Goal: Task Accomplishment & Management: Manage account settings

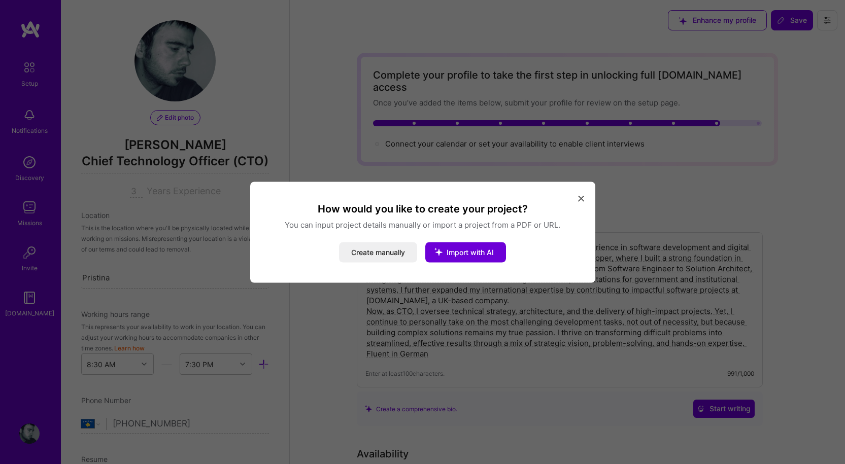
select select "XK"
select select "Future Date"
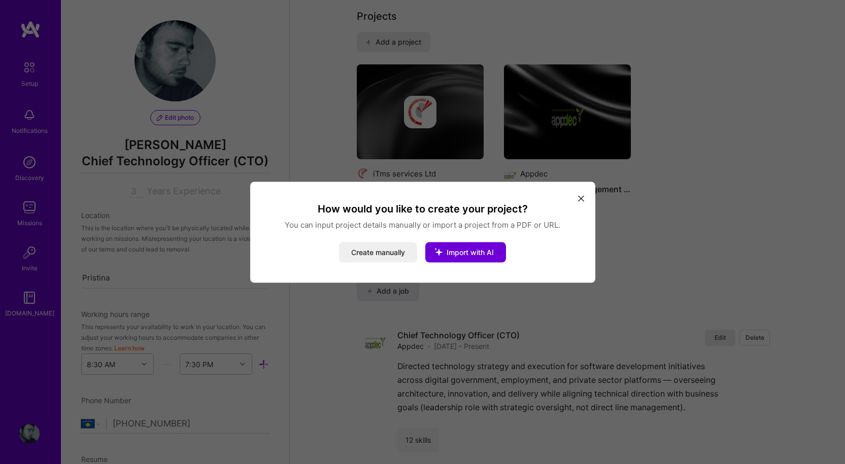
scroll to position [398, 0]
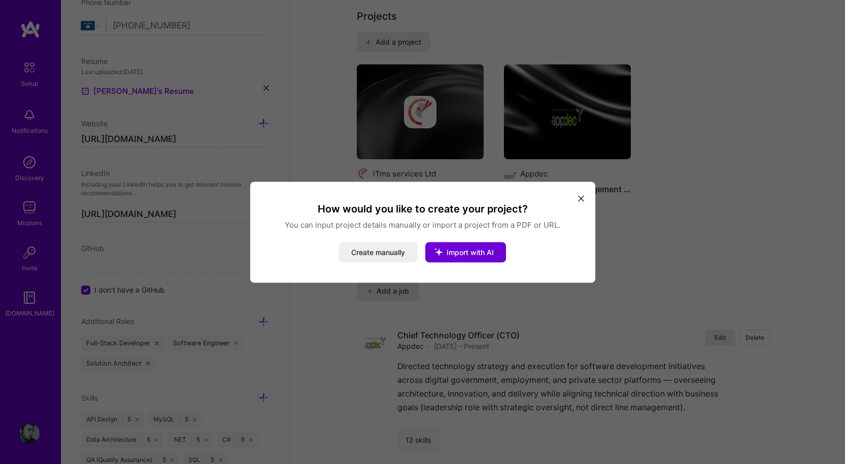
click at [582, 197] on icon "modal" at bounding box center [581, 199] width 6 height 6
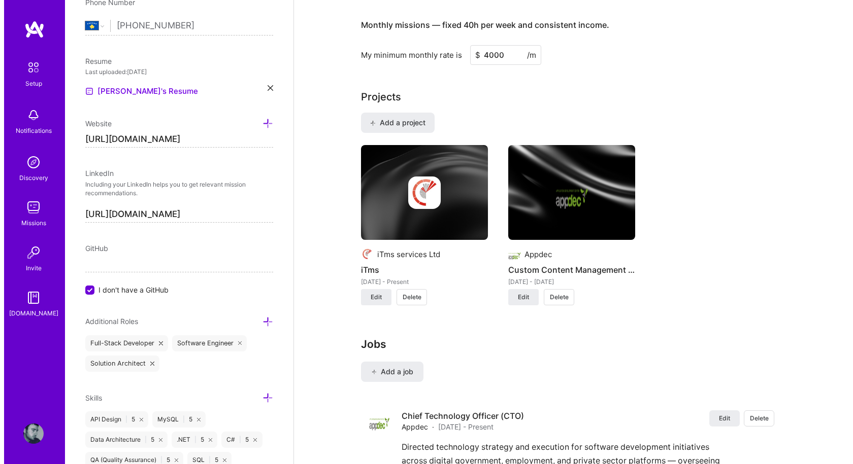
scroll to position [711, 0]
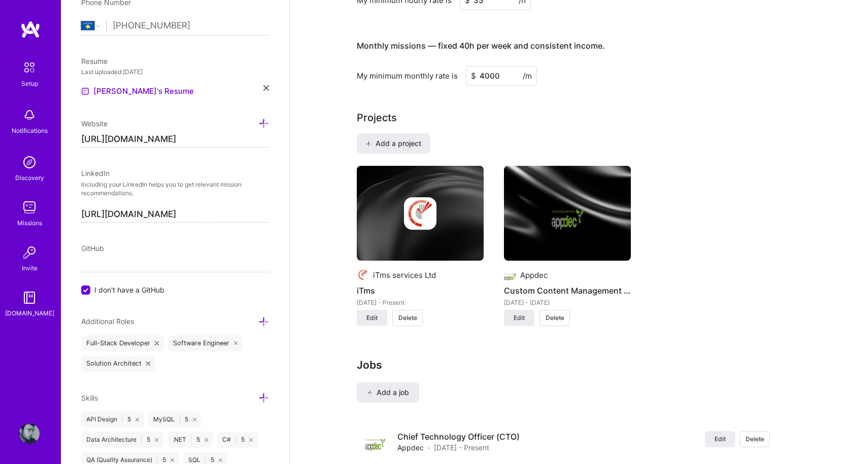
click at [740, 252] on div "iTms services Ltd iTms [DATE] - Present Edit Delete Appdec Custom Content Manag…" at bounding box center [567, 252] width 421 height 173
click at [396, 388] on span "Add a job" at bounding box center [388, 393] width 42 height 10
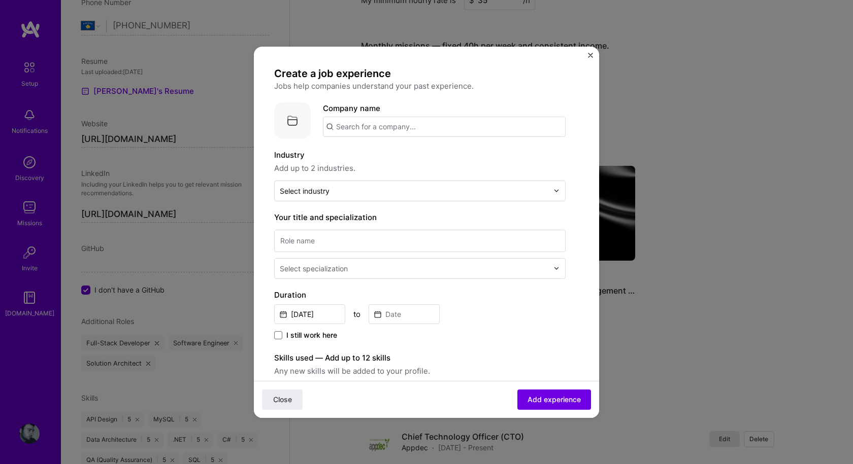
click at [406, 127] on input "text" at bounding box center [444, 127] width 243 height 20
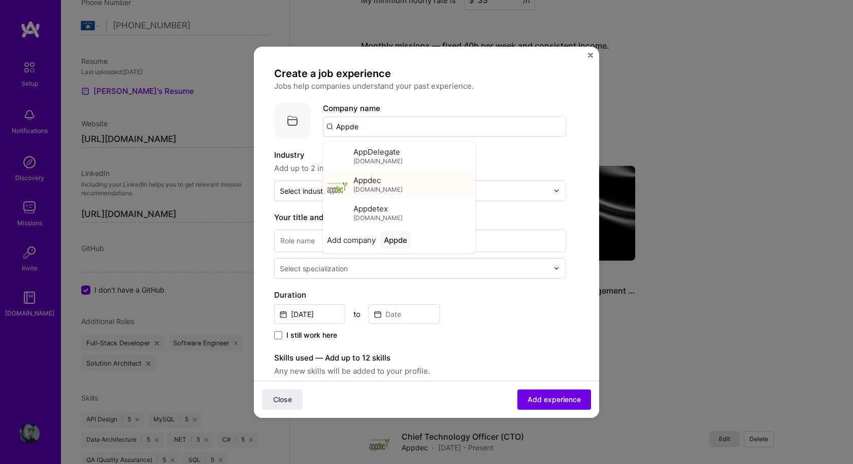
click at [387, 181] on div "Appdec [DOMAIN_NAME]" at bounding box center [377, 184] width 49 height 19
type input "Appdec"
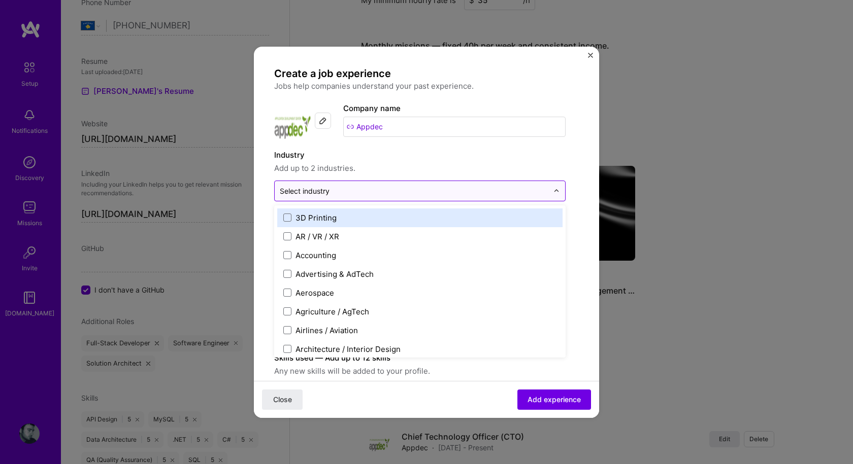
click at [345, 192] on input "text" at bounding box center [414, 191] width 269 height 11
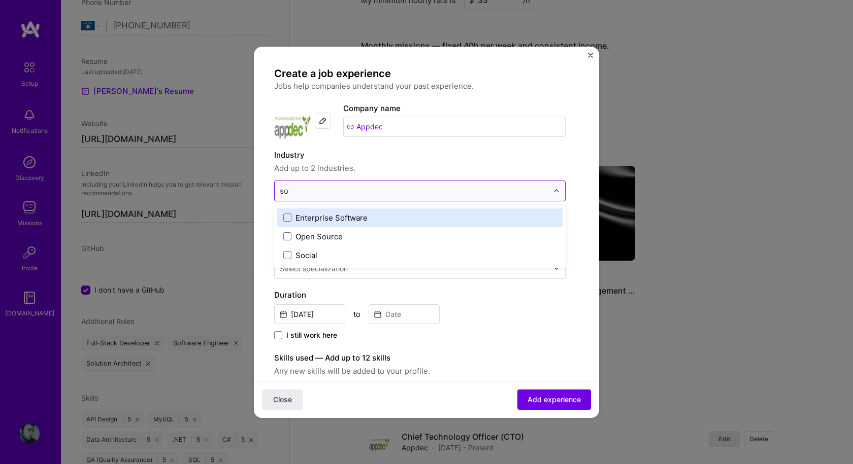
type input "s"
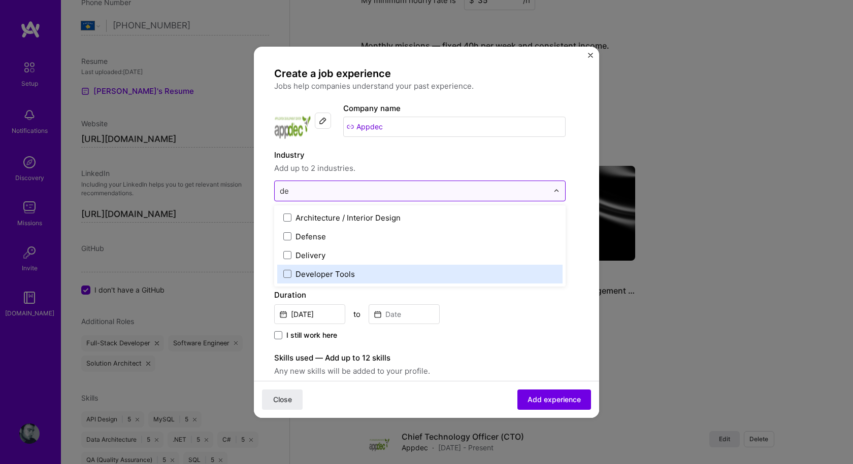
type input "d"
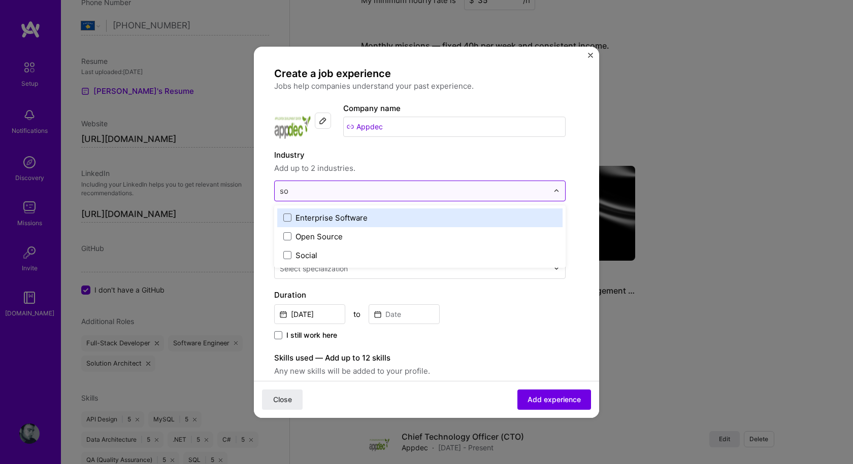
type input "sof"
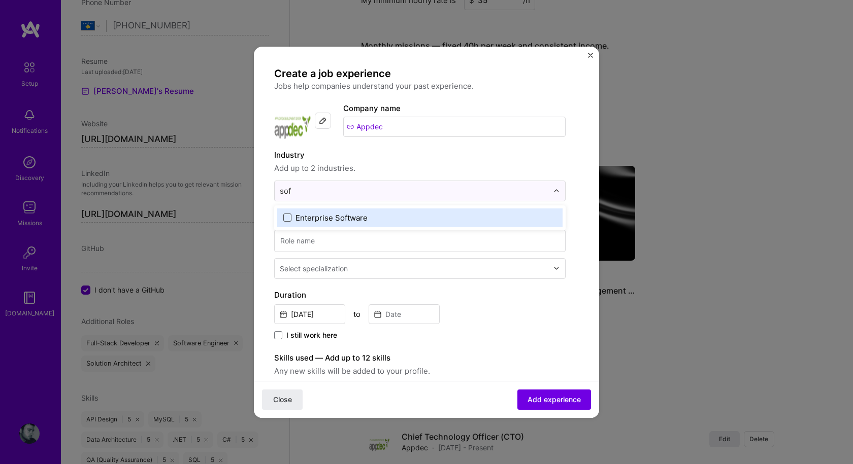
click at [285, 215] on span at bounding box center [287, 218] width 8 height 8
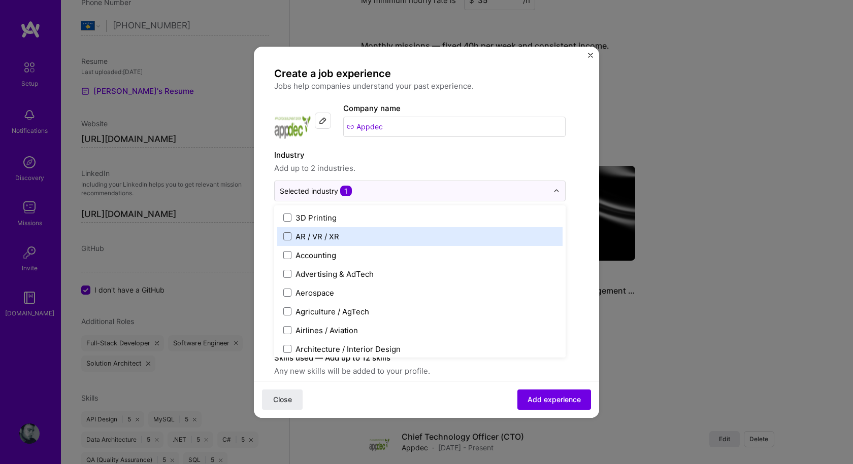
click at [521, 148] on div "Create a job experience Jobs help companies understand your past experience. Co…" at bounding box center [419, 372] width 291 height 611
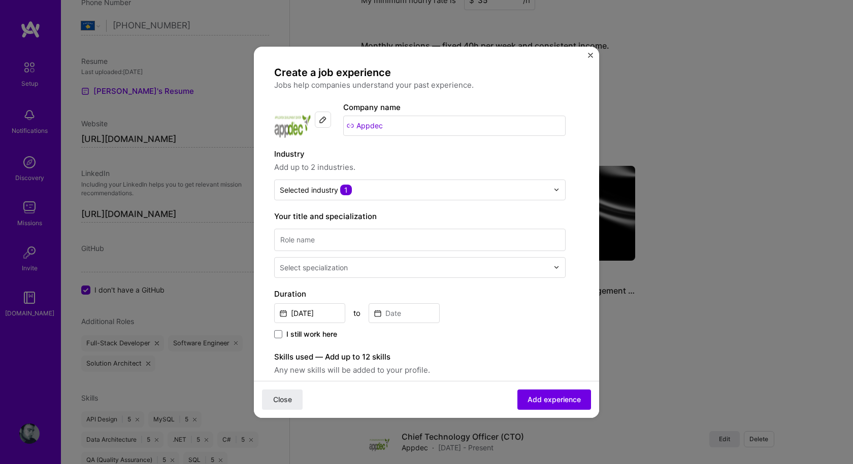
scroll to position [0, 0]
click at [468, 247] on input at bounding box center [419, 241] width 291 height 22
type input "Software Developer"
click at [531, 290] on label "Duration" at bounding box center [419, 295] width 291 height 12
click at [504, 266] on input "text" at bounding box center [415, 268] width 271 height 11
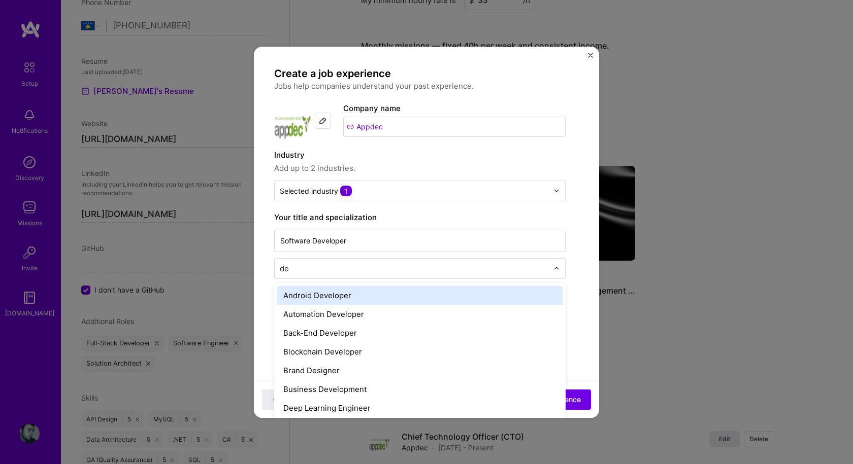
type input "d"
type input "develo"
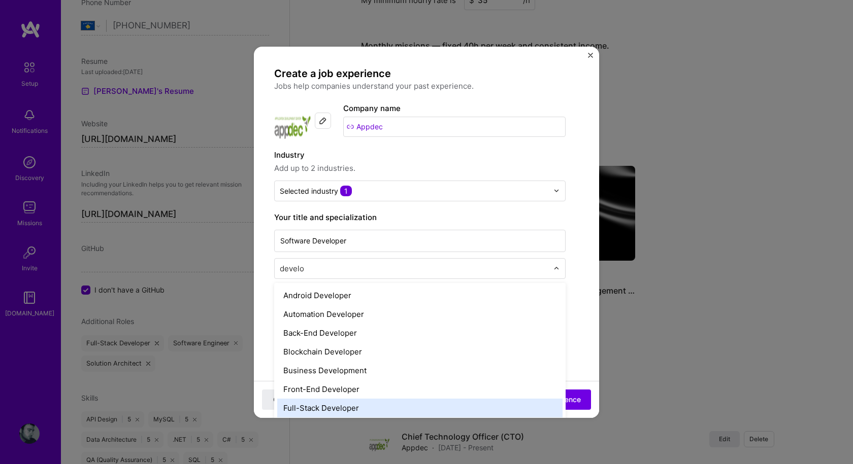
click at [341, 403] on div "Full-Stack Developer" at bounding box center [419, 408] width 285 height 19
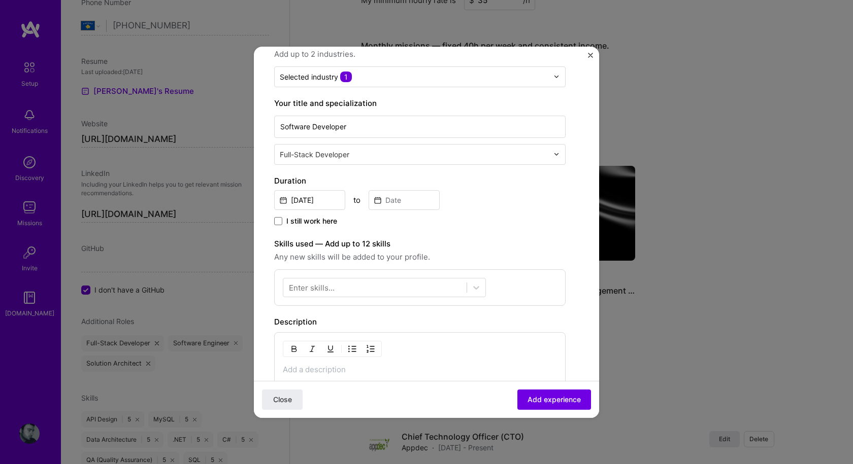
scroll to position [152, 0]
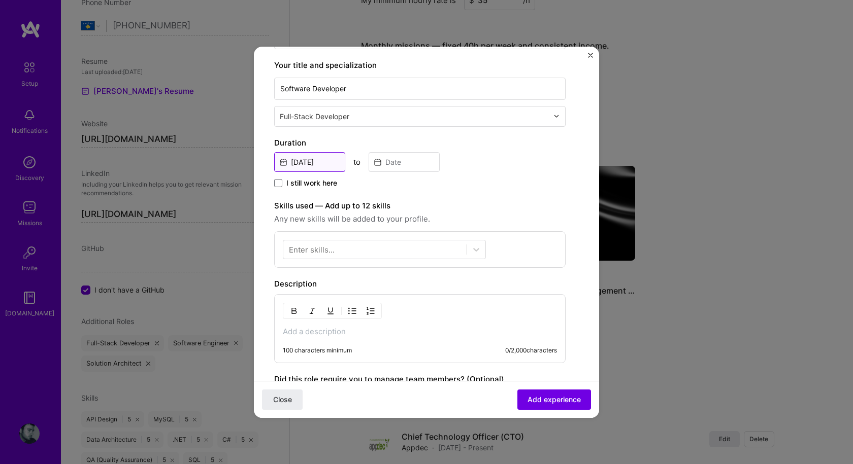
click at [305, 162] on input "[DATE]" at bounding box center [309, 162] width 71 height 20
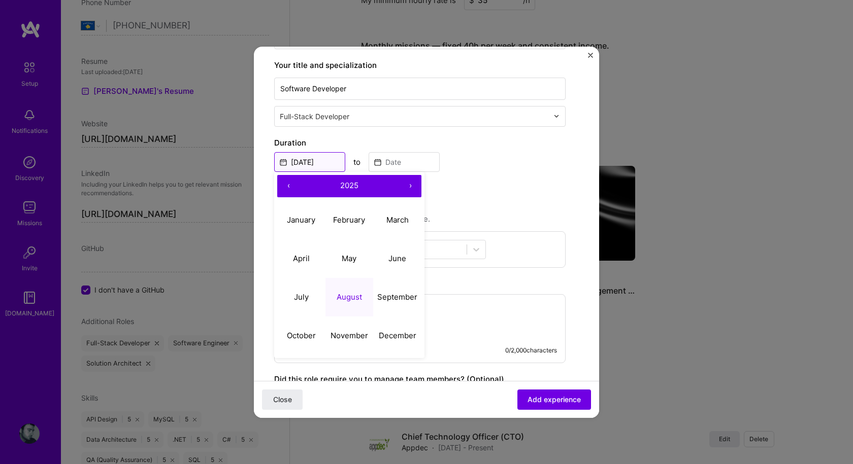
click at [324, 163] on input "[DATE]" at bounding box center [309, 162] width 71 height 20
click at [319, 163] on input "[DATE]" at bounding box center [309, 162] width 71 height 20
click at [288, 185] on button "‹" at bounding box center [288, 186] width 22 height 22
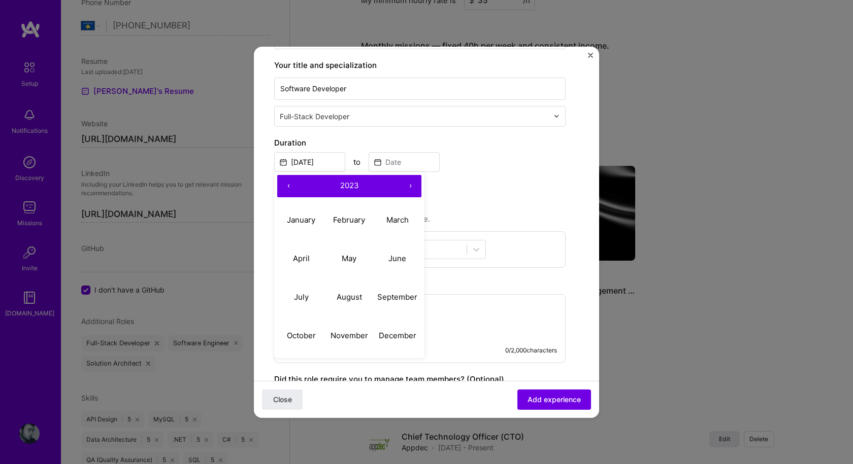
click at [288, 185] on button "‹" at bounding box center [288, 186] width 22 height 22
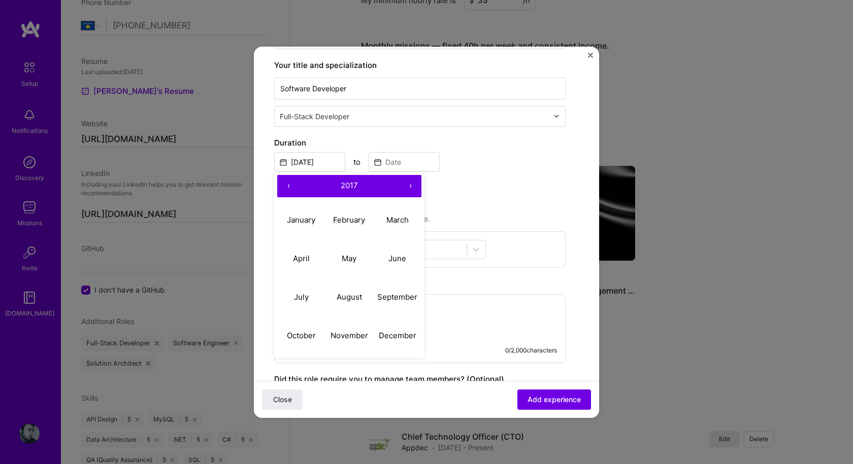
click at [288, 185] on button "‹" at bounding box center [288, 186] width 22 height 22
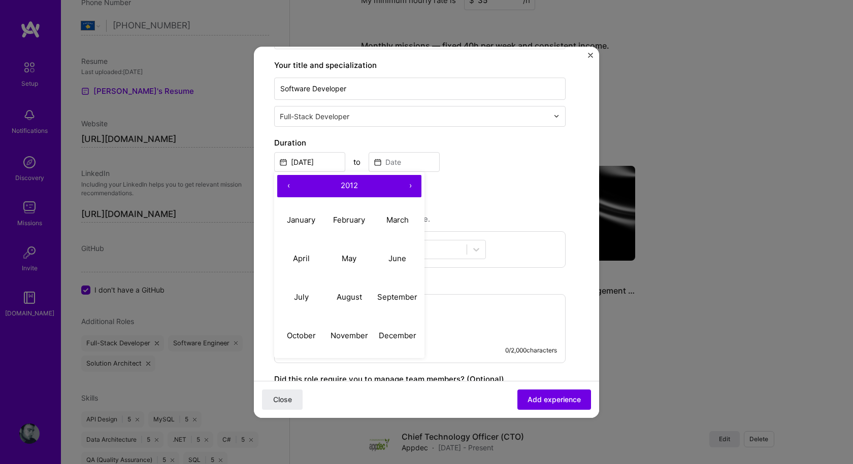
click at [288, 185] on button "‹" at bounding box center [288, 186] width 22 height 22
click at [351, 260] on abbr "May" at bounding box center [349, 259] width 15 height 10
type input "[DATE]"
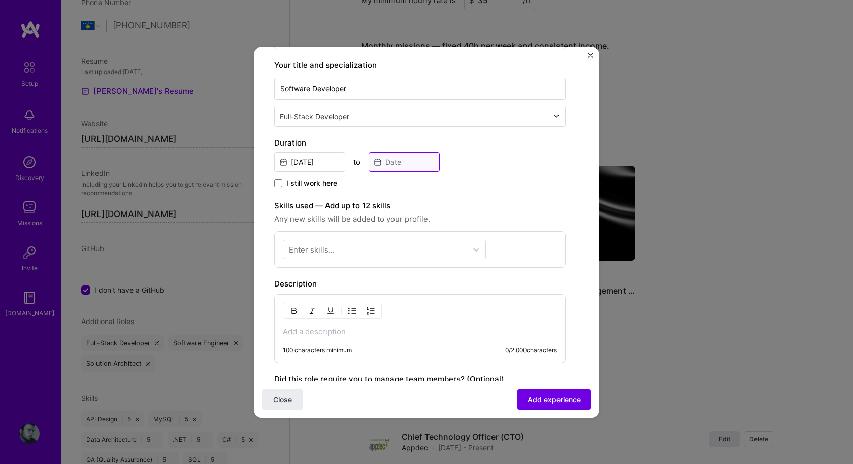
click at [401, 163] on input at bounding box center [404, 162] width 71 height 20
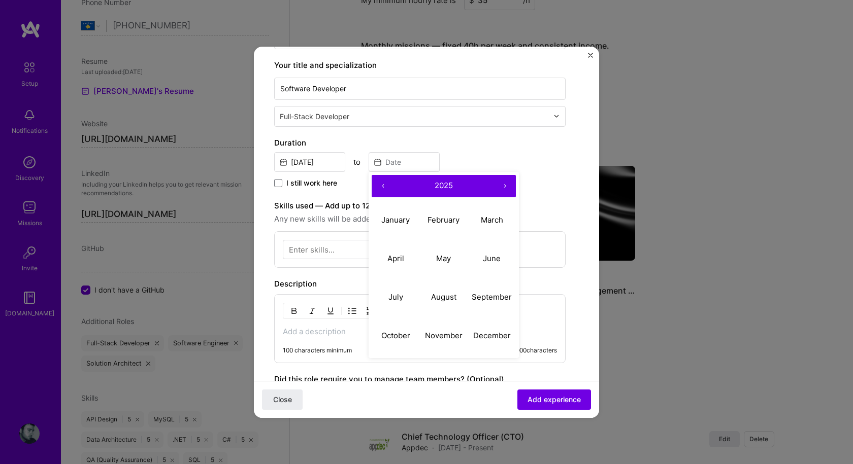
click at [382, 186] on button "‹" at bounding box center [383, 186] width 22 height 22
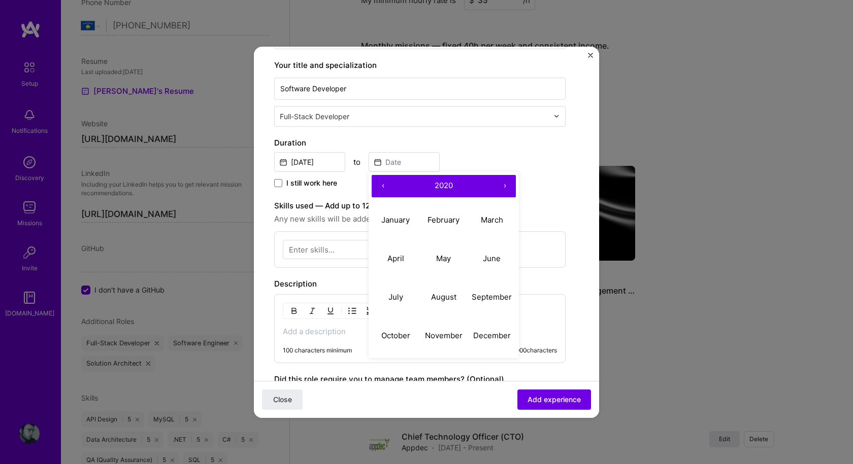
click at [382, 186] on button "‹" at bounding box center [383, 186] width 22 height 22
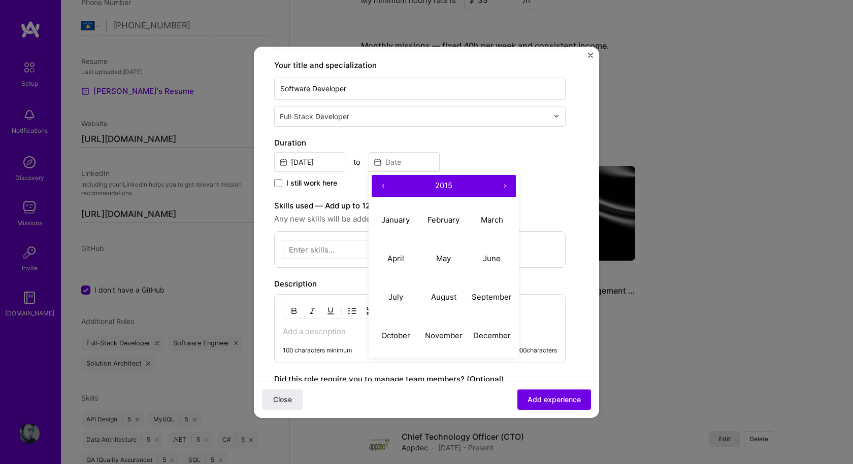
click at [382, 186] on button "‹" at bounding box center [383, 186] width 22 height 22
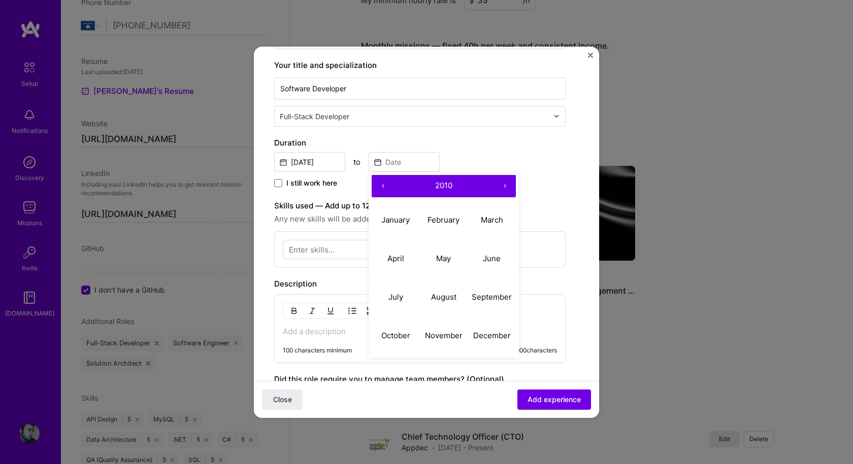
click at [382, 186] on button "‹" at bounding box center [383, 186] width 22 height 22
click at [505, 188] on button "›" at bounding box center [504, 186] width 22 height 22
click at [507, 184] on button "›" at bounding box center [504, 186] width 22 height 22
click at [507, 185] on button "›" at bounding box center [504, 186] width 22 height 22
click at [489, 332] on abbr "December" at bounding box center [492, 336] width 38 height 10
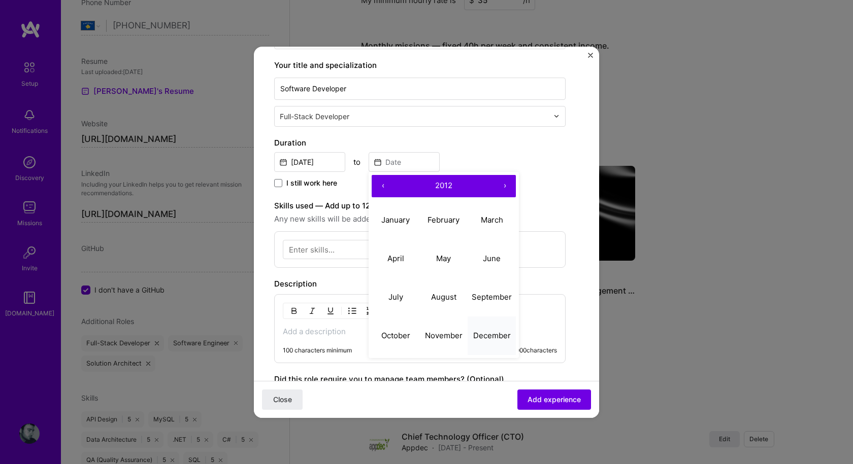
type input "[DATE]"
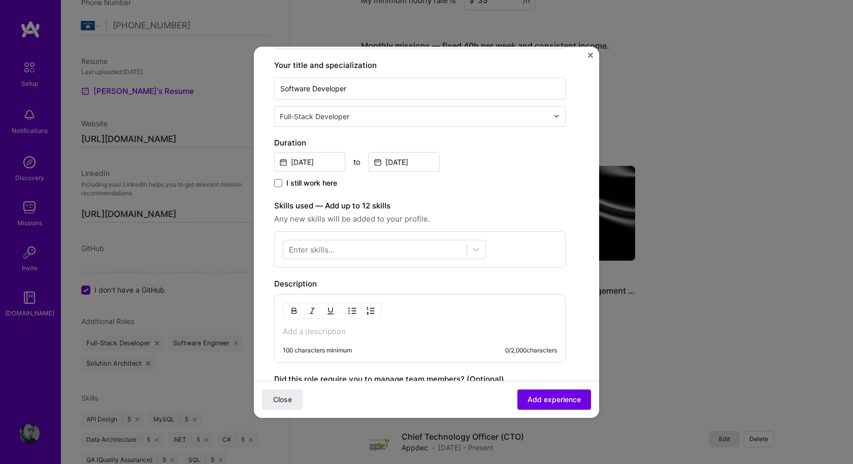
scroll to position [203, 0]
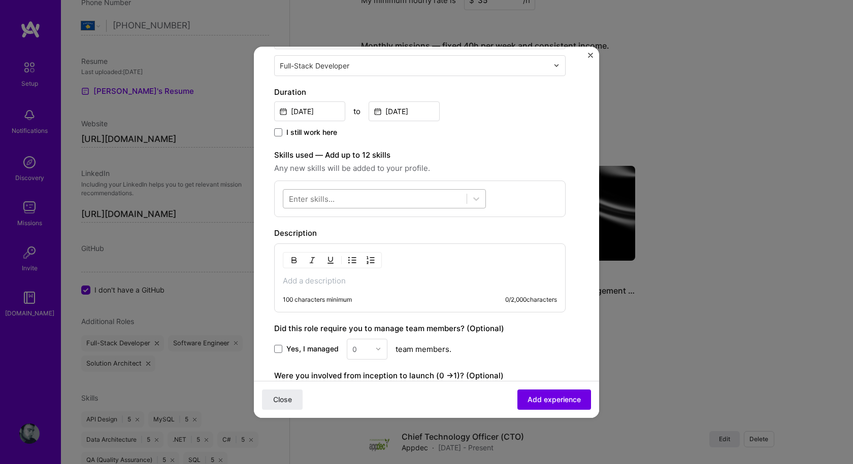
click at [390, 196] on div at bounding box center [374, 198] width 183 height 17
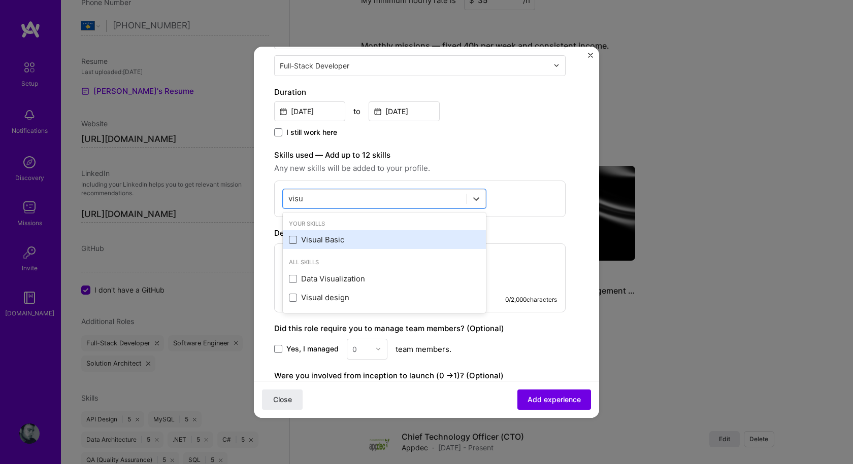
click at [293, 240] on span at bounding box center [293, 240] width 8 height 8
click at [0, 0] on input "checkbox" at bounding box center [0, 0] width 0 height 0
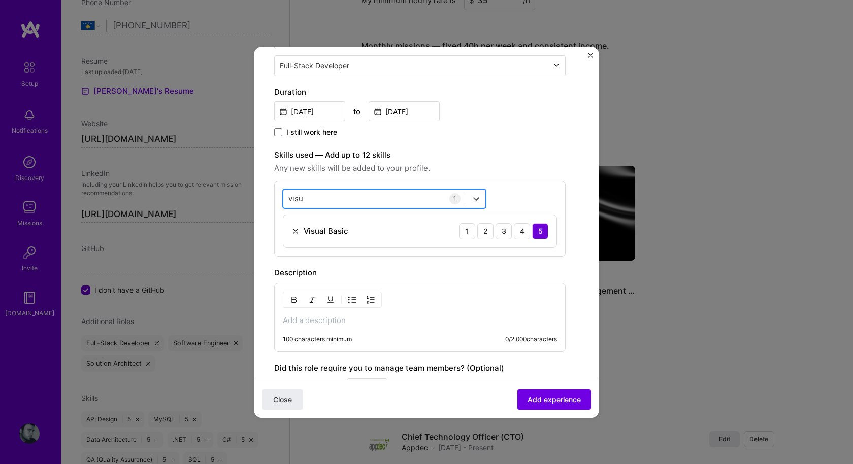
click at [328, 197] on div "visu visu" at bounding box center [374, 198] width 183 height 17
click at [324, 204] on div "visu visu" at bounding box center [374, 198] width 183 height 17
type input "v"
type input "c"
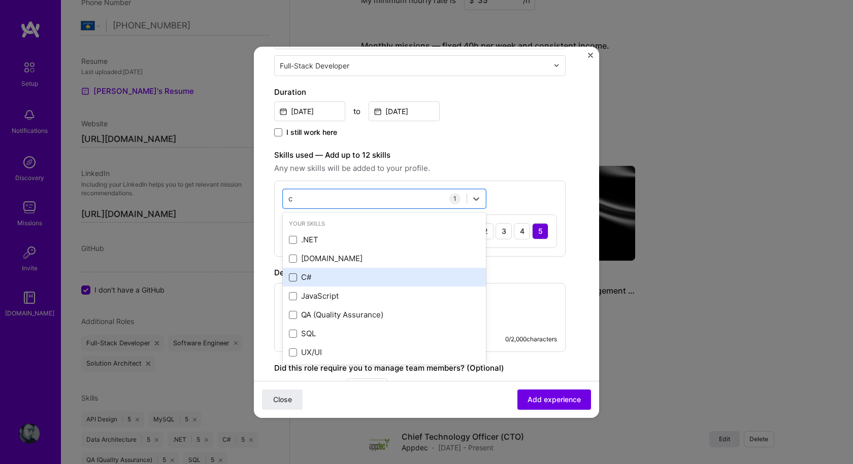
click at [292, 277] on span at bounding box center [293, 278] width 8 height 8
click at [0, 0] on input "checkbox" at bounding box center [0, 0] width 0 height 0
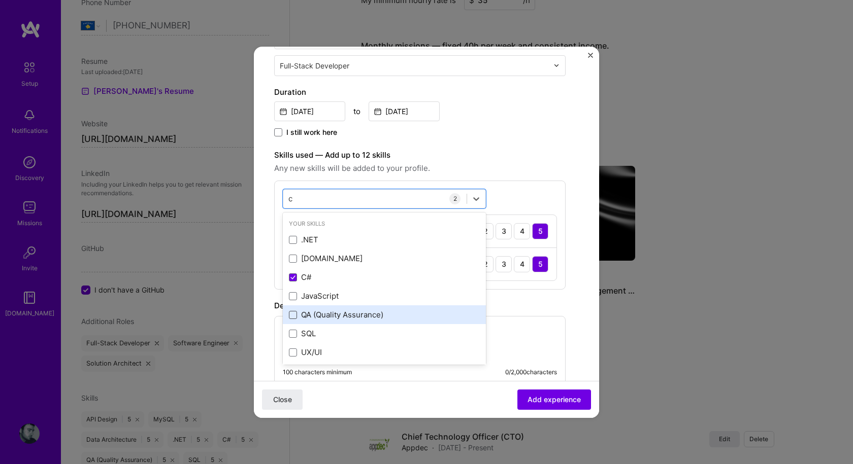
click at [293, 315] on span at bounding box center [293, 315] width 8 height 8
click at [0, 0] on input "checkbox" at bounding box center [0, 0] width 0 height 0
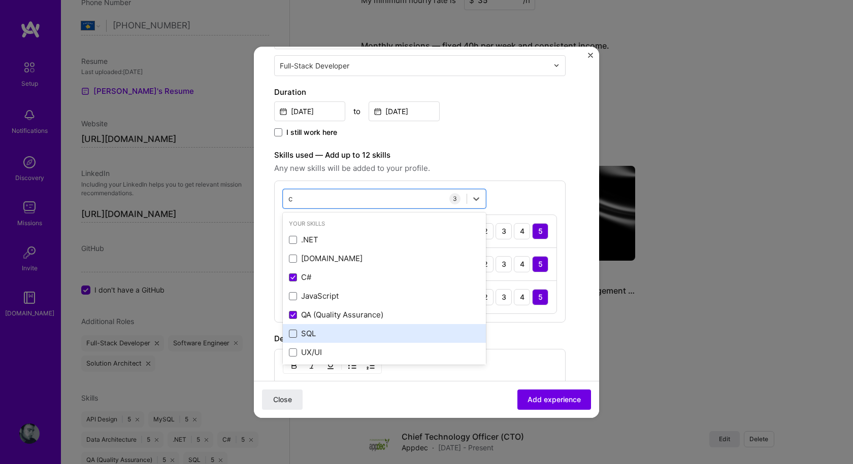
click at [294, 332] on span at bounding box center [293, 334] width 8 height 8
click at [0, 0] on input "checkbox" at bounding box center [0, 0] width 0 height 0
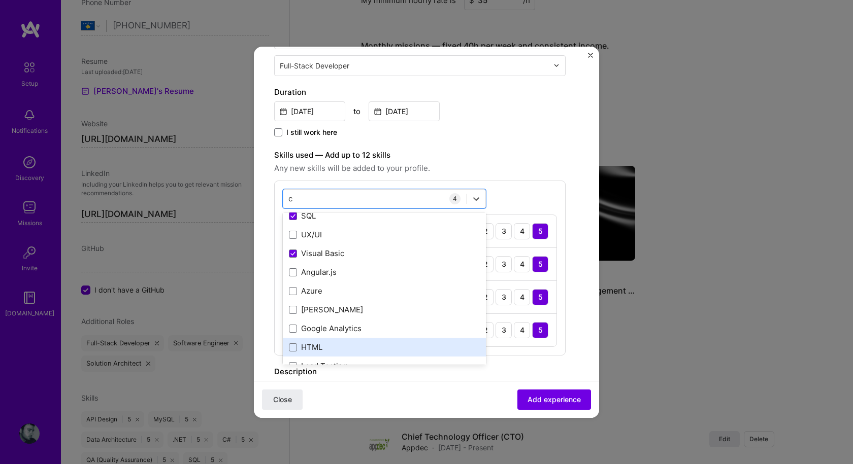
scroll to position [102, 0]
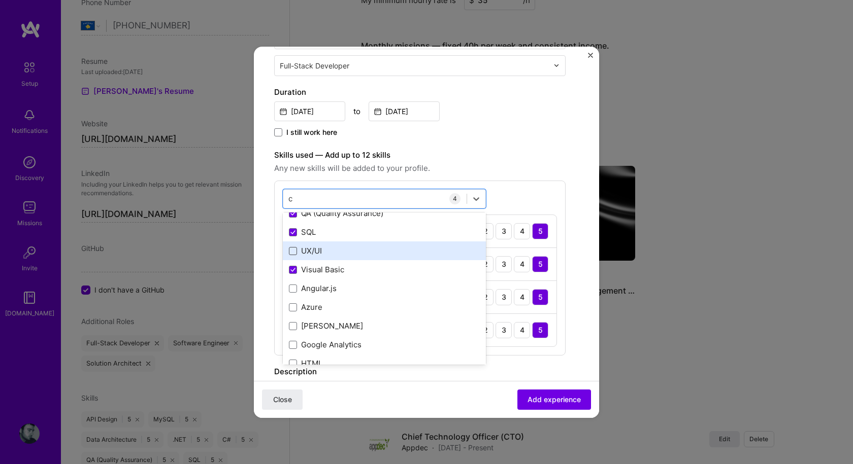
click at [294, 252] on span at bounding box center [293, 251] width 8 height 8
click at [0, 0] on input "checkbox" at bounding box center [0, 0] width 0 height 0
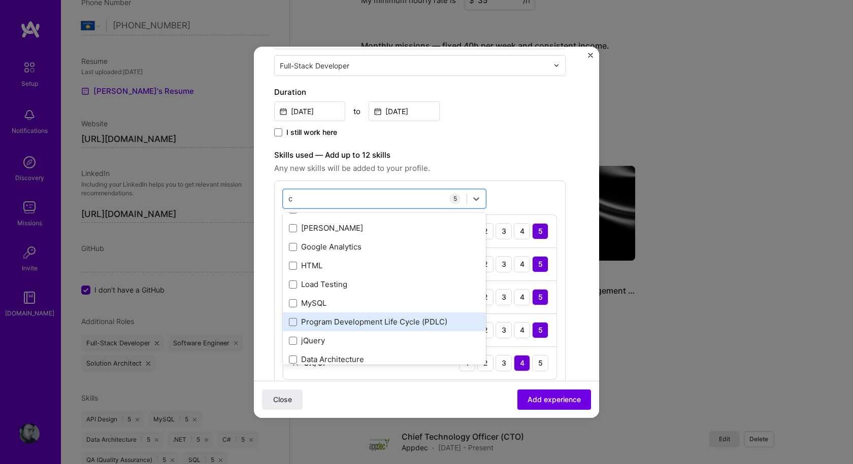
scroll to position [203, 0]
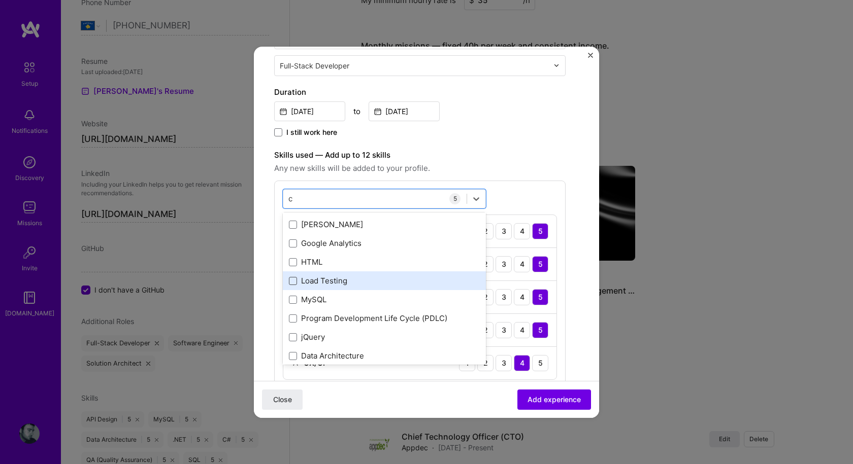
click at [295, 280] on span at bounding box center [293, 281] width 8 height 8
click at [0, 0] on input "checkbox" at bounding box center [0, 0] width 0 height 0
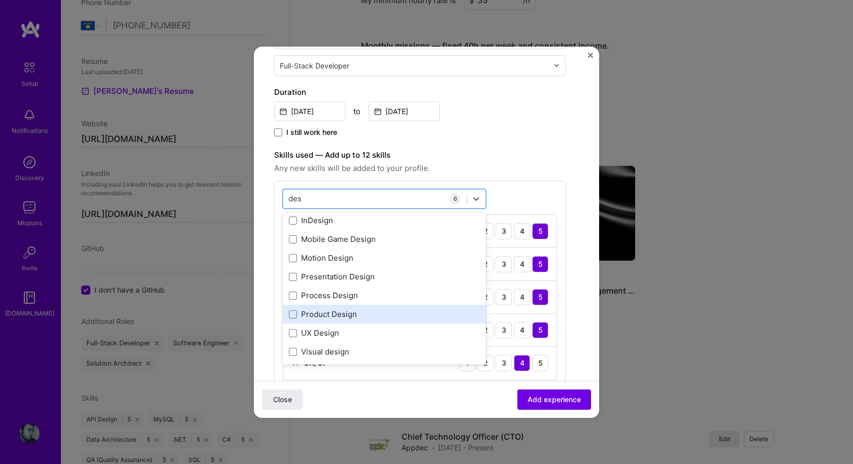
scroll to position [174, 0]
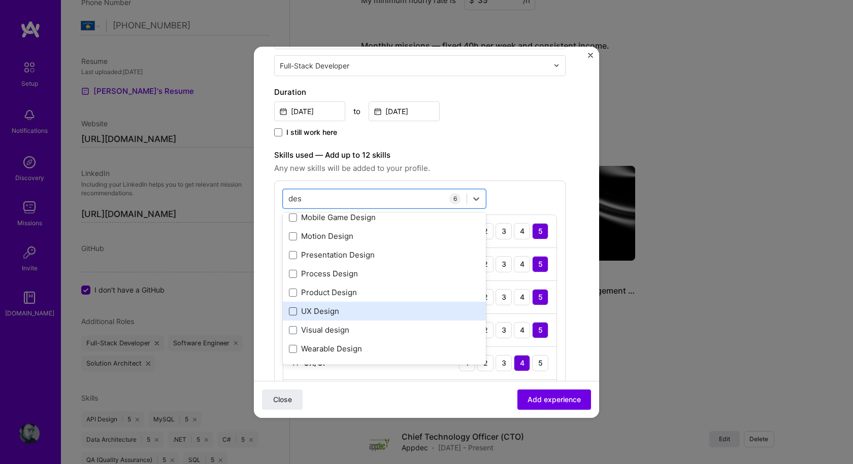
click at [292, 311] on span at bounding box center [293, 312] width 8 height 8
click at [0, 0] on input "checkbox" at bounding box center [0, 0] width 0 height 0
type input "des"
click at [485, 170] on span "Any new skills will be added to your profile." at bounding box center [419, 168] width 291 height 12
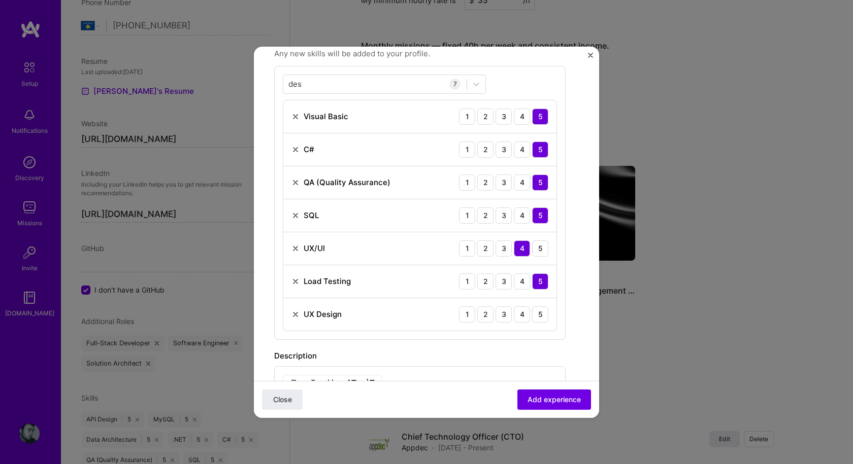
scroll to position [355, 0]
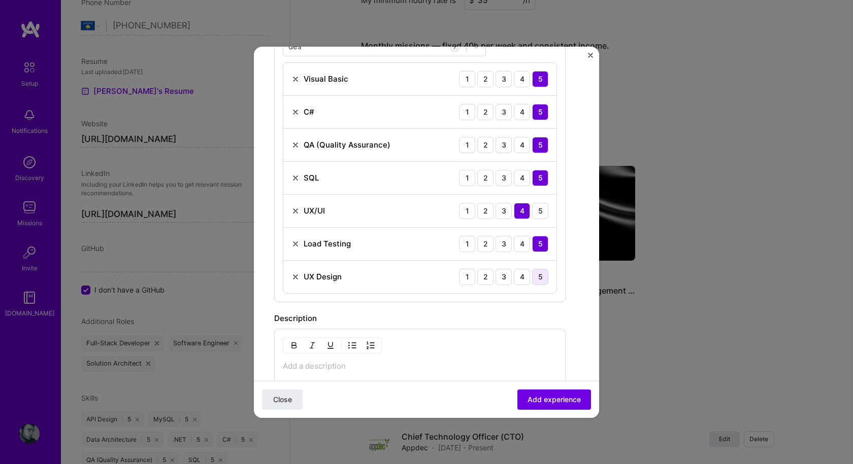
click at [542, 278] on div "5" at bounding box center [540, 277] width 16 height 16
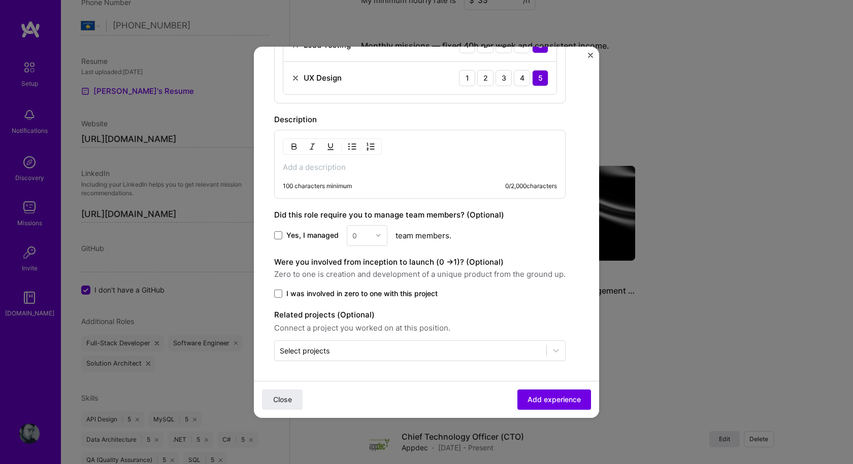
scroll to position [555, 0]
click at [281, 233] on span at bounding box center [278, 235] width 8 height 8
click at [0, 0] on input "Yes, I managed" at bounding box center [0, 0] width 0 height 0
click at [363, 237] on input "text" at bounding box center [361, 235] width 18 height 11
type input "5"
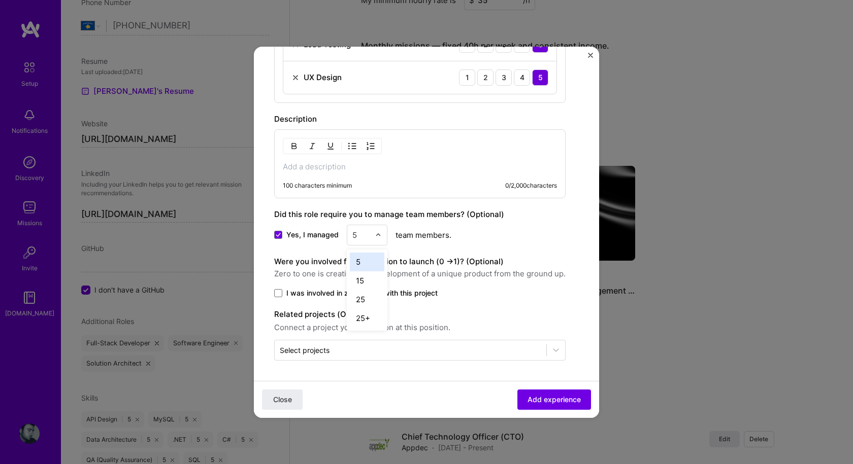
click at [363, 261] on div "5" at bounding box center [367, 262] width 35 height 19
click at [279, 289] on span at bounding box center [278, 293] width 8 height 8
click at [0, 0] on input "I was involved in zero to one with this project" at bounding box center [0, 0] width 0 height 0
click at [394, 165] on p at bounding box center [420, 167] width 274 height 10
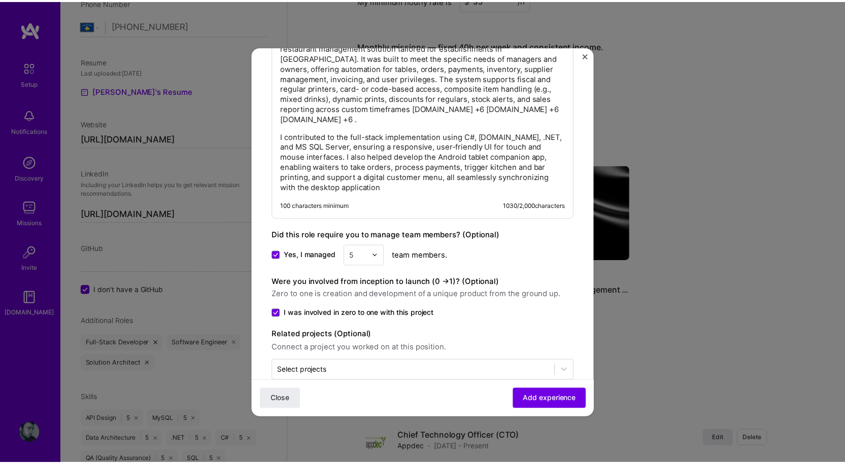
scroll to position [722, 0]
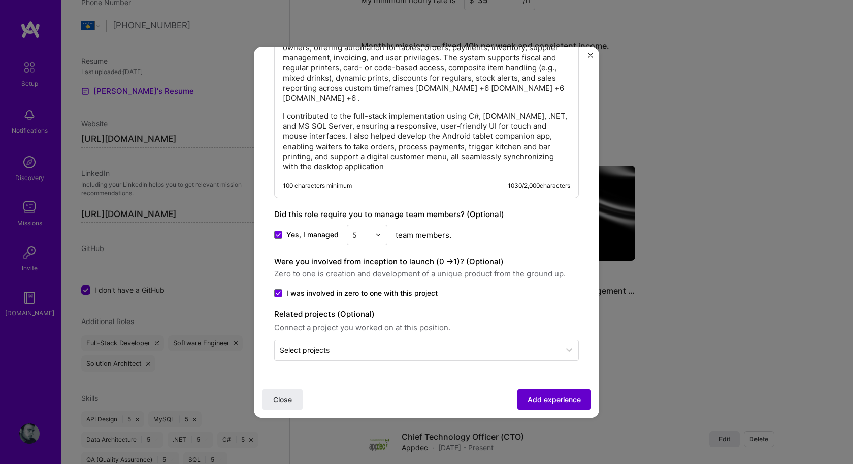
click at [547, 399] on span "Add experience" at bounding box center [553, 399] width 53 height 10
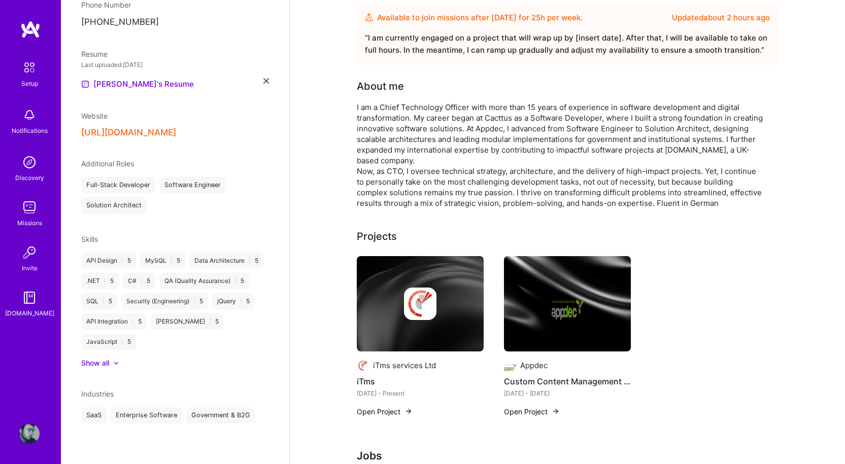
scroll to position [0, 0]
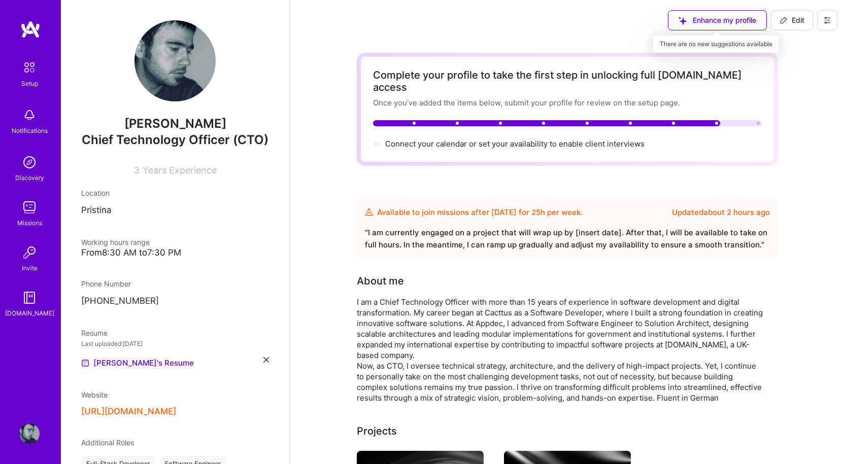
click at [722, 26] on div "Enhance my profile" at bounding box center [717, 20] width 99 height 20
click at [718, 22] on div "Enhance my profile" at bounding box center [717, 20] width 99 height 20
click at [677, 18] on div "Enhance my profile" at bounding box center [717, 20] width 99 height 20
click at [792, 21] on span "Edit" at bounding box center [792, 20] width 25 height 10
select select "XK"
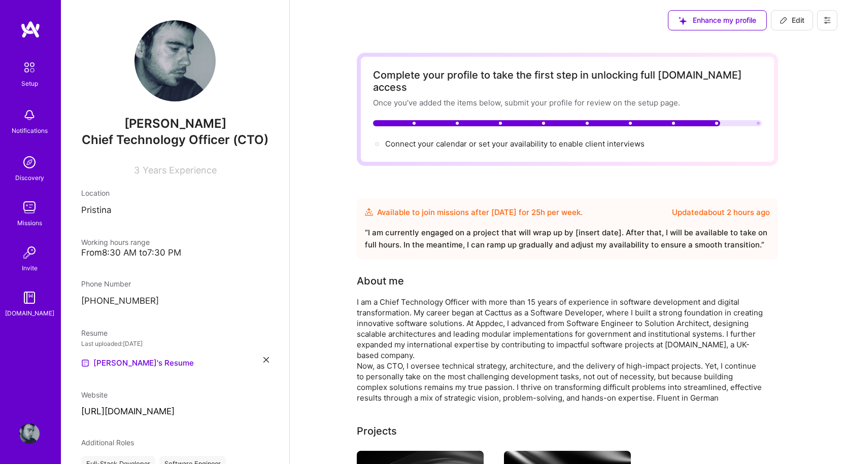
select select "Future Date"
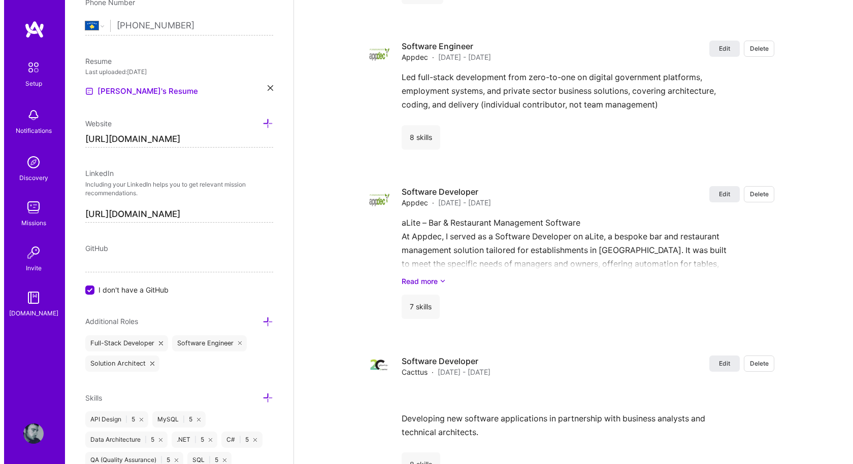
scroll to position [1413, 0]
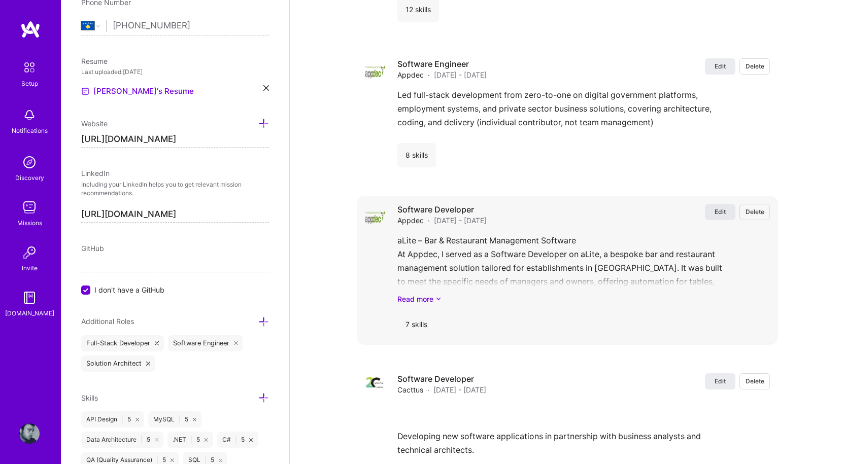
click at [725, 208] on span "Edit" at bounding box center [720, 212] width 11 height 9
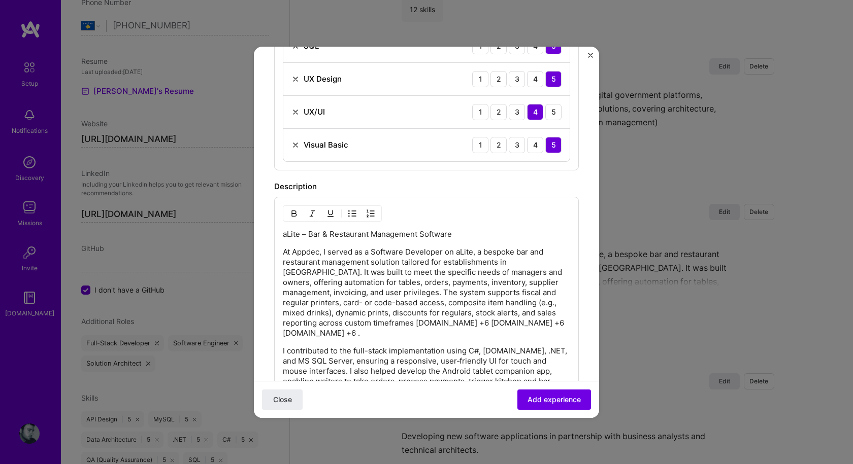
scroll to position [558, 0]
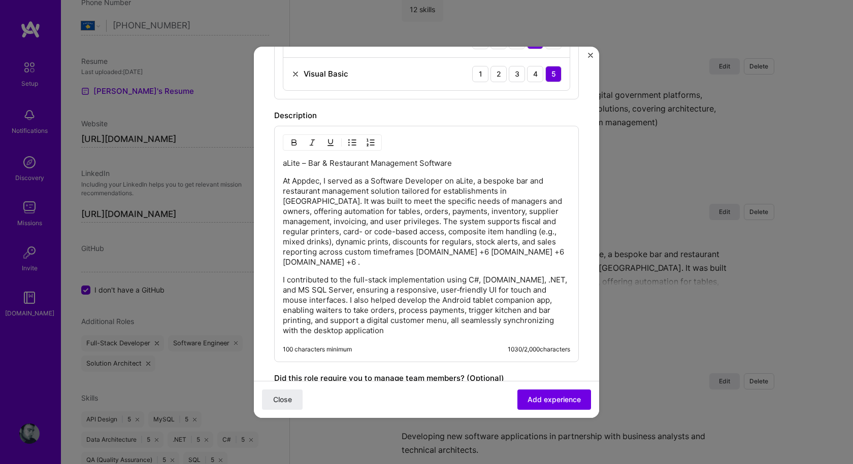
click at [405, 190] on p "At Appdec, I served as a Software Developer on aLite, a bespoke bar and restaur…" at bounding box center [426, 221] width 287 height 91
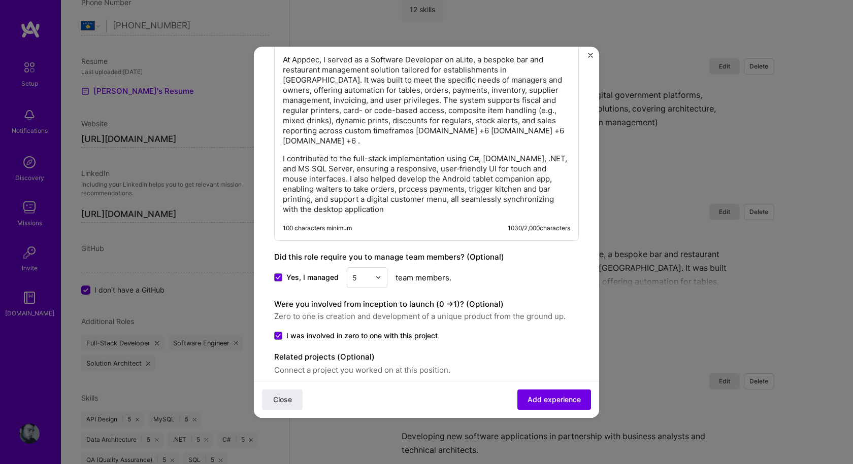
scroll to position [621, 0]
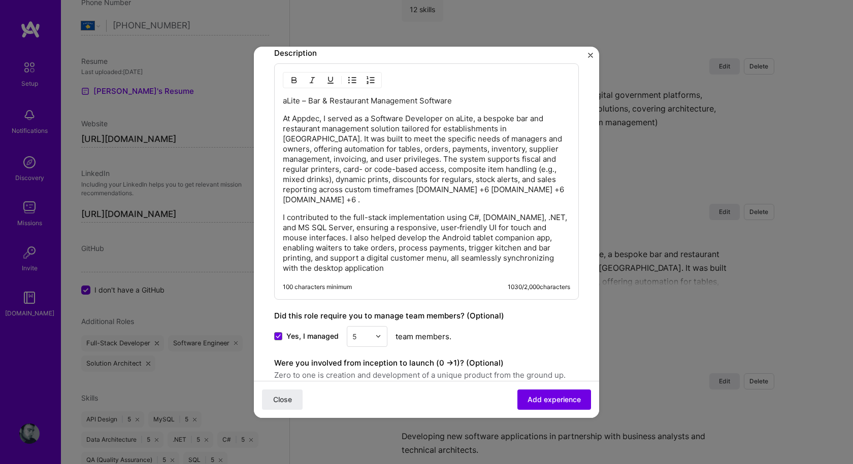
click at [368, 258] on p "I contributed to the full-stack implementation using C#, [DOMAIN_NAME], .NET, a…" at bounding box center [426, 243] width 287 height 61
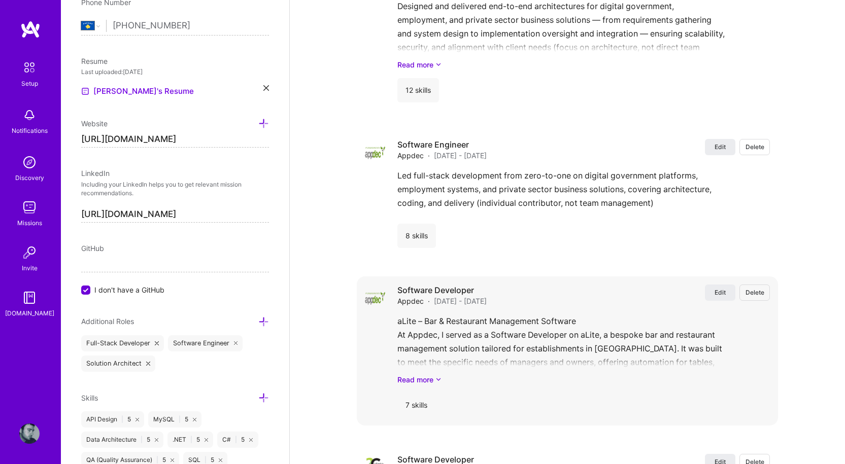
scroll to position [1362, 0]
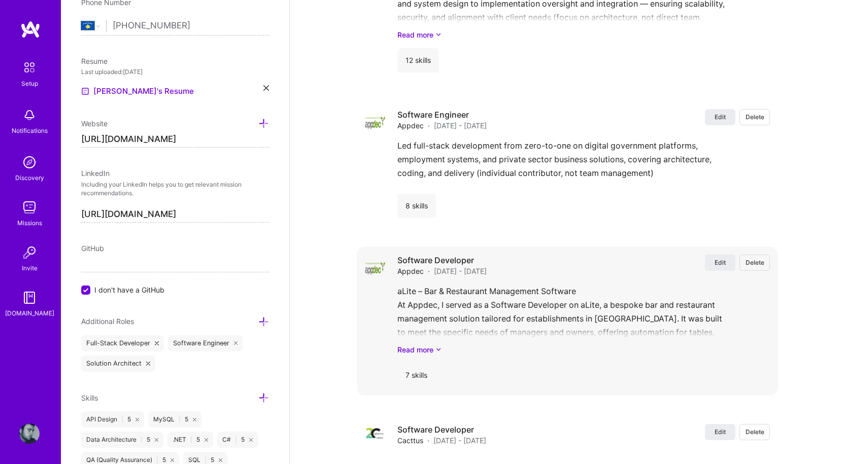
click at [758, 258] on span "Delete" at bounding box center [755, 262] width 19 height 9
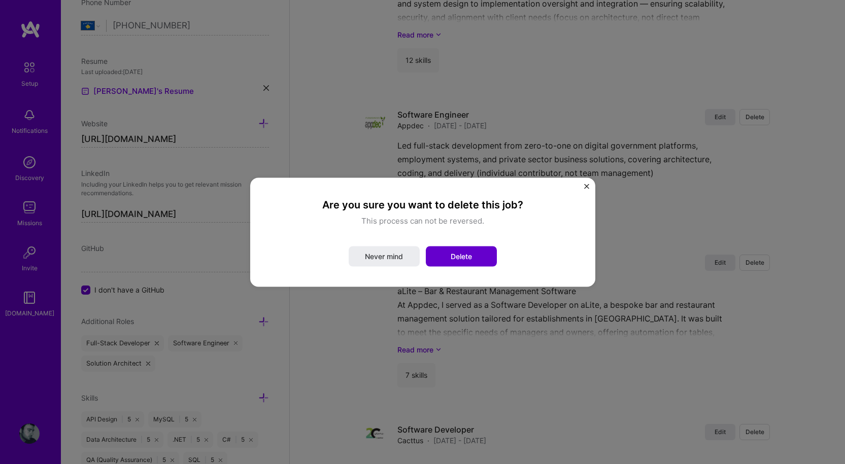
click at [459, 256] on span "Delete" at bounding box center [461, 256] width 21 height 10
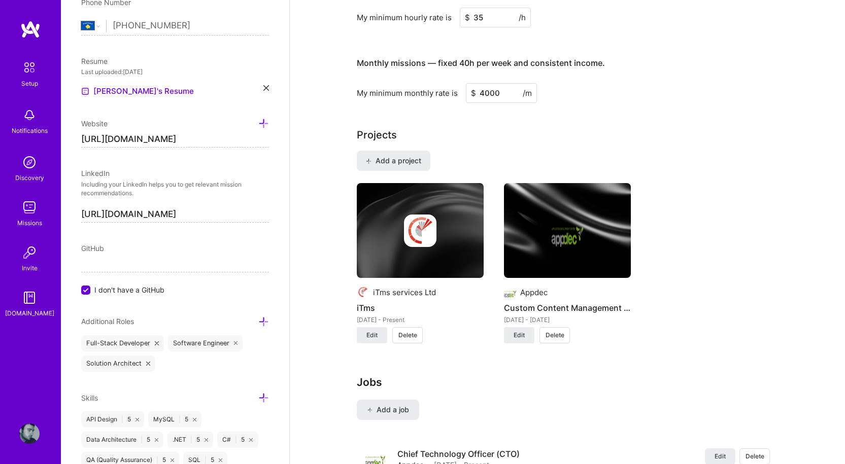
scroll to position [634, 0]
